Goal: Navigation & Orientation: Go to known website

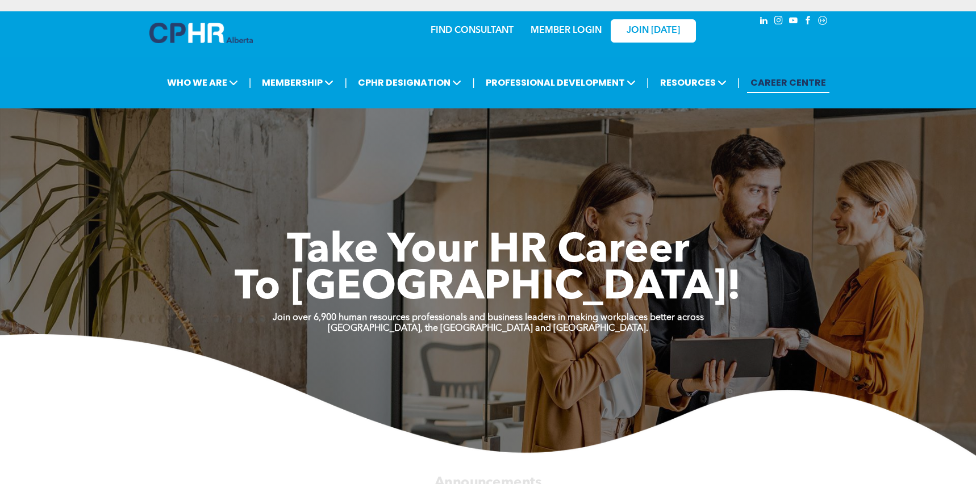
click at [578, 23] on div "MEMBER LOGIN" at bounding box center [566, 27] width 74 height 20
click at [578, 28] on link "MEMBER LOGIN" at bounding box center [565, 30] width 71 height 9
click at [563, 27] on link "MEMBER LOGIN" at bounding box center [565, 30] width 71 height 9
click at [194, 30] on img at bounding box center [200, 33] width 103 height 20
click at [568, 27] on link "MEMBER LOGIN" at bounding box center [565, 30] width 71 height 9
